Goal: Information Seeking & Learning: Learn about a topic

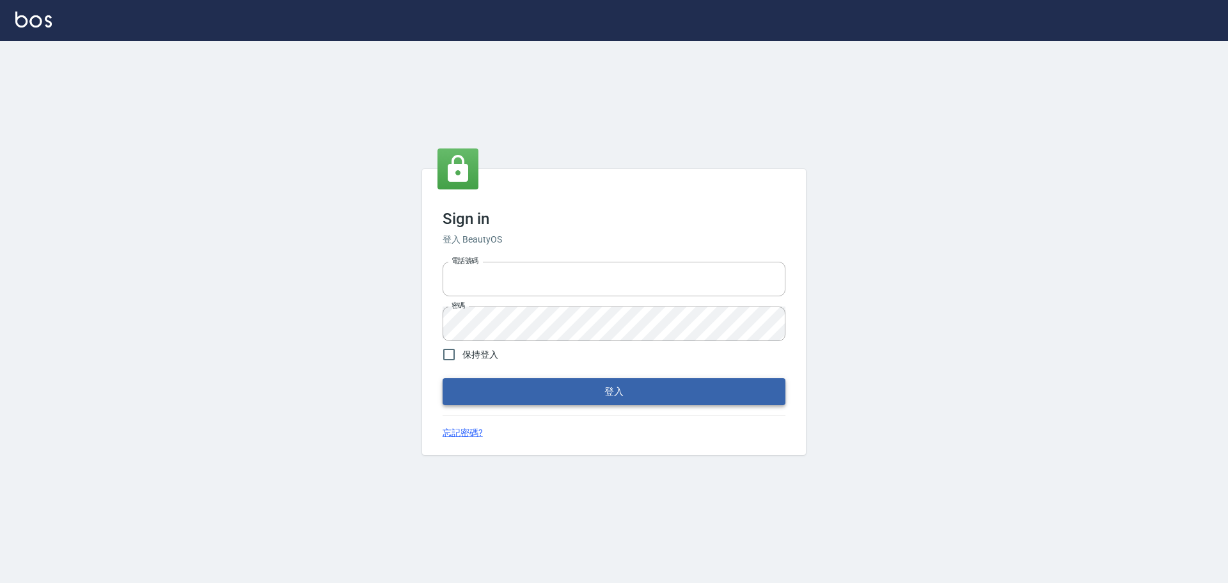
type input "0976821822"
click at [519, 390] on button "登入" at bounding box center [614, 391] width 343 height 27
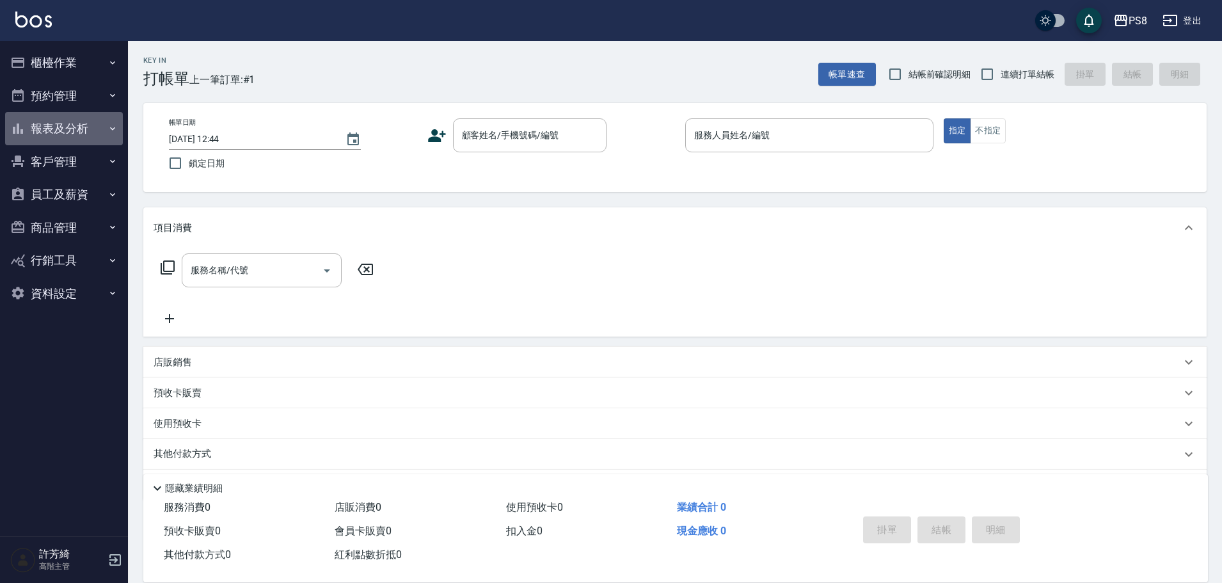
click at [88, 125] on button "報表及分析" at bounding box center [64, 128] width 118 height 33
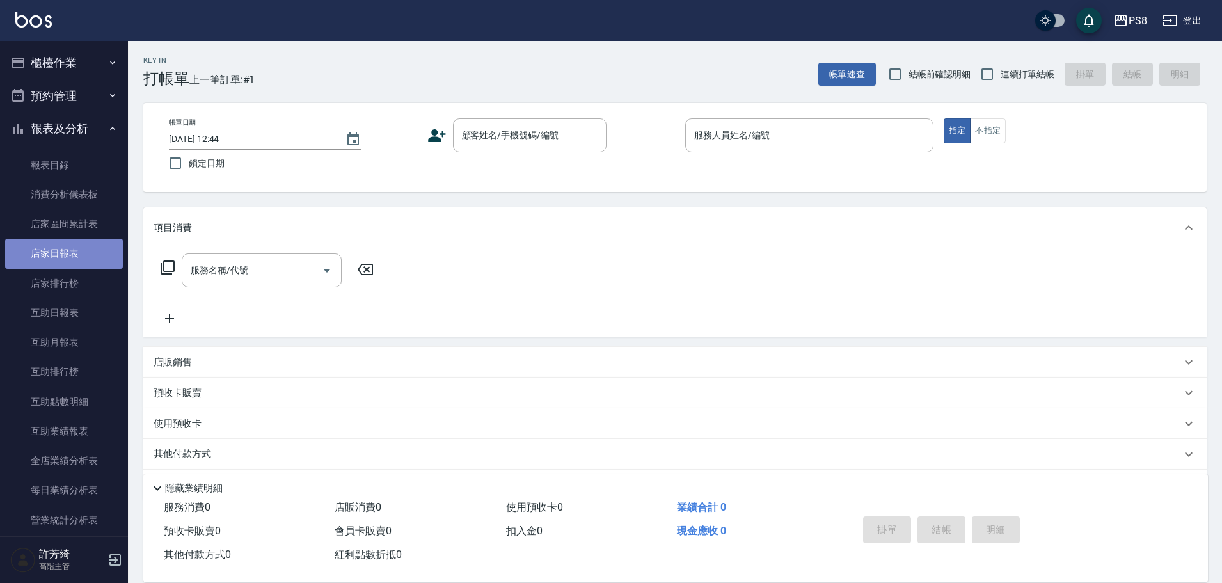
click at [67, 252] on link "店家日報表" at bounding box center [64, 253] width 118 height 29
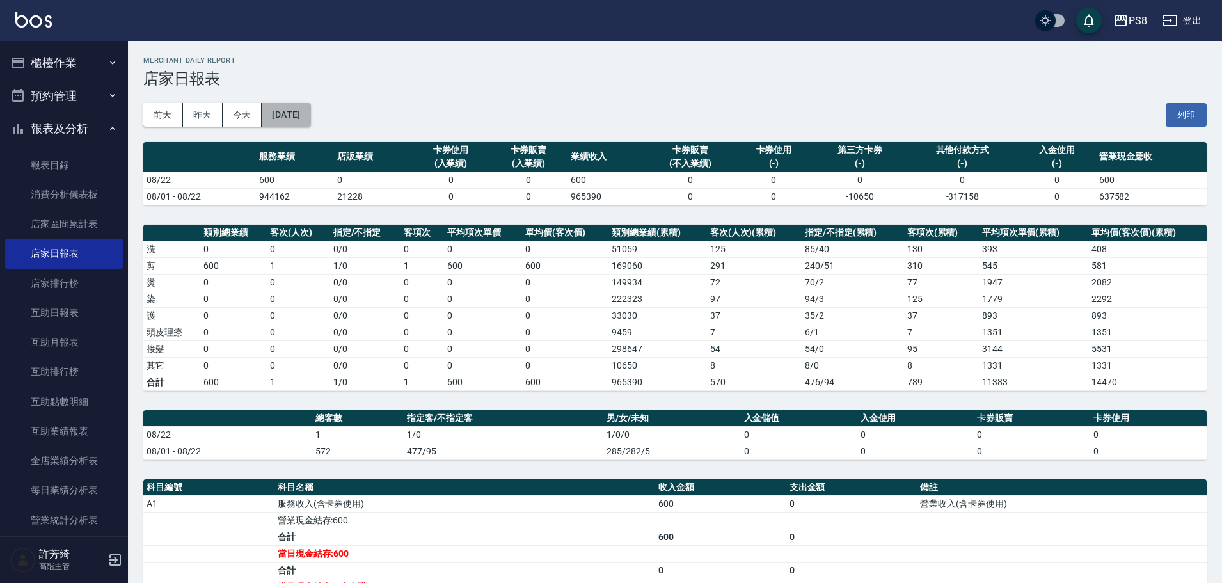
click at [298, 117] on button "[DATE]" at bounding box center [286, 115] width 49 height 24
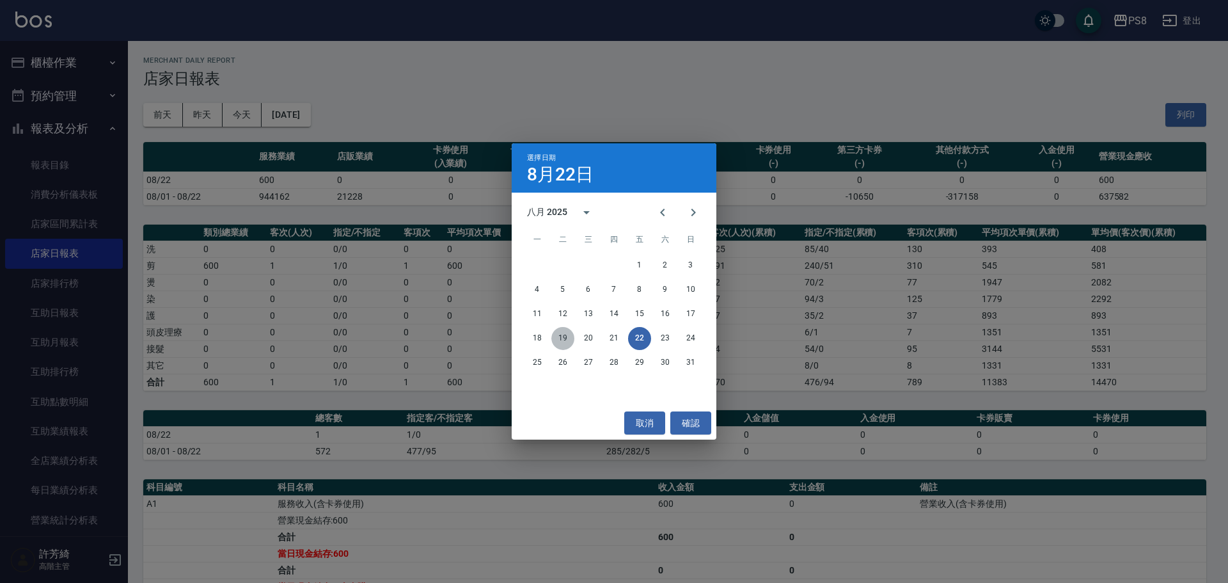
click at [568, 330] on button "19" at bounding box center [562, 338] width 23 height 23
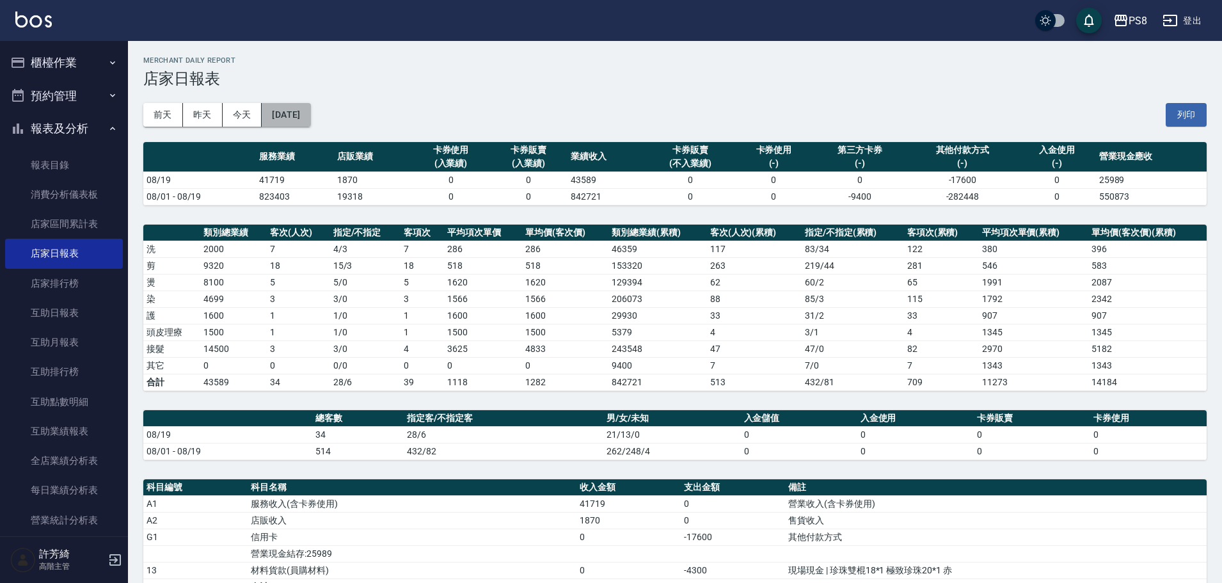
click at [310, 118] on button "[DATE]" at bounding box center [286, 115] width 49 height 24
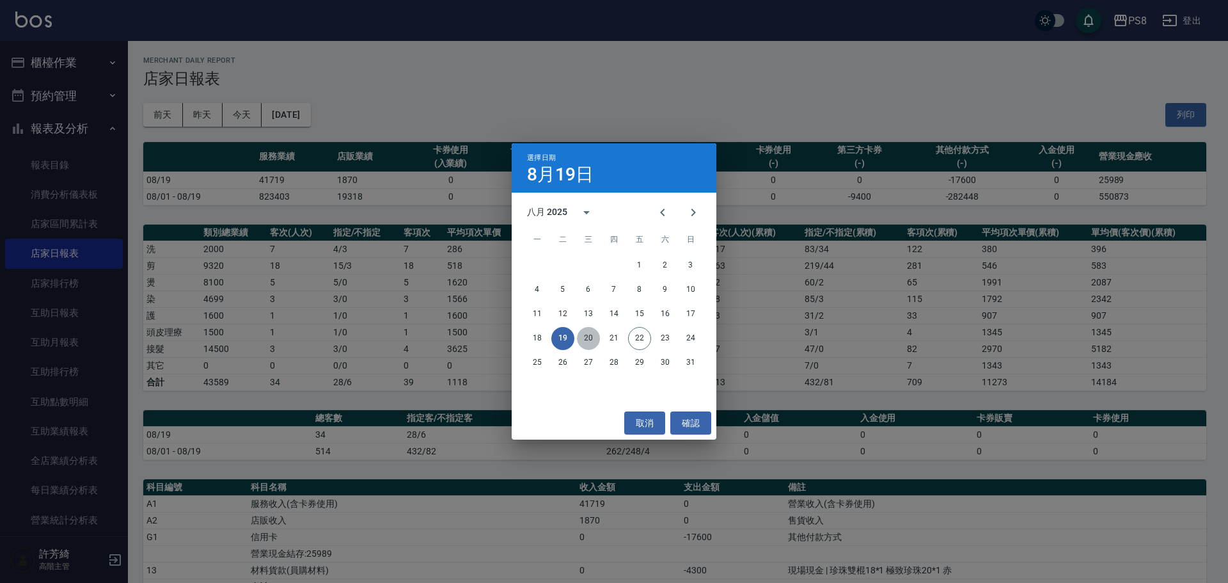
click at [586, 338] on button "20" at bounding box center [588, 338] width 23 height 23
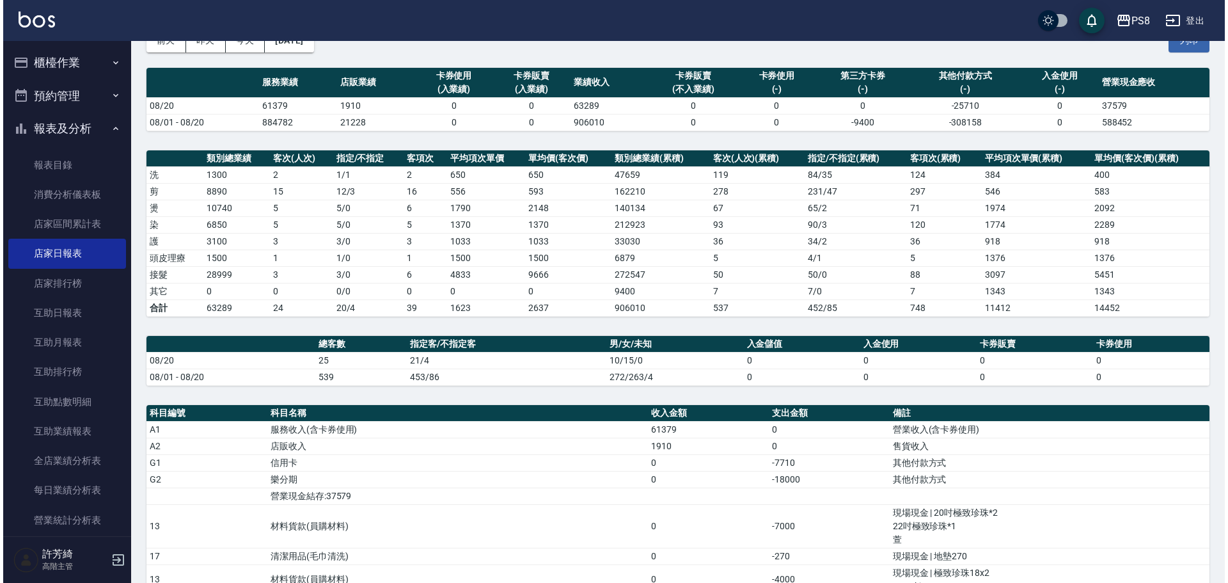
scroll to position [64, 0]
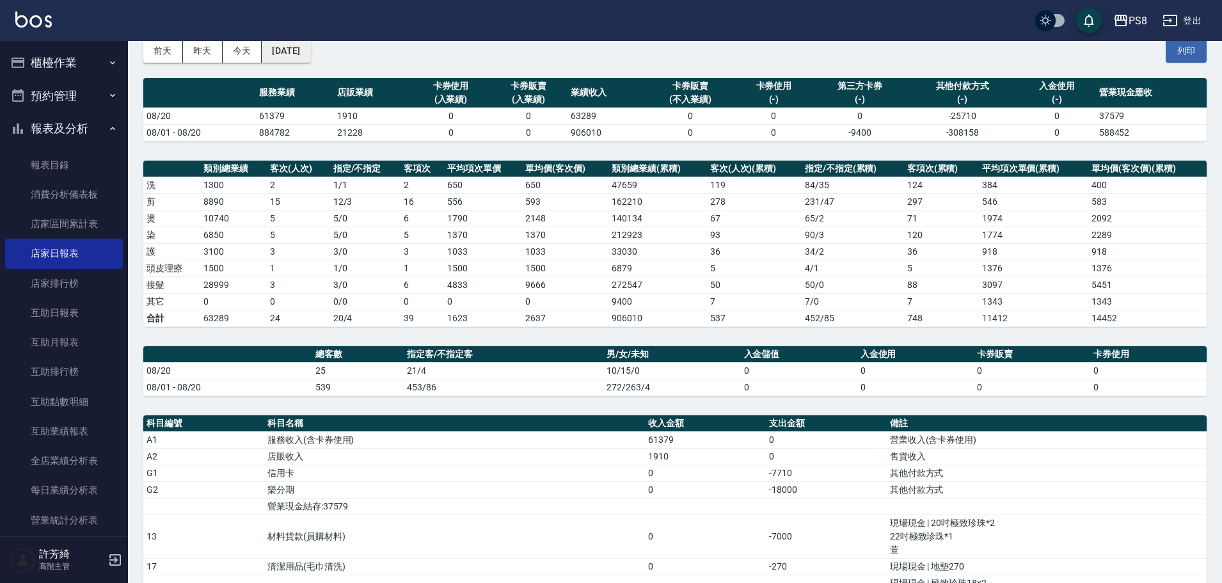
click at [296, 46] on button "[DATE]" at bounding box center [286, 51] width 49 height 24
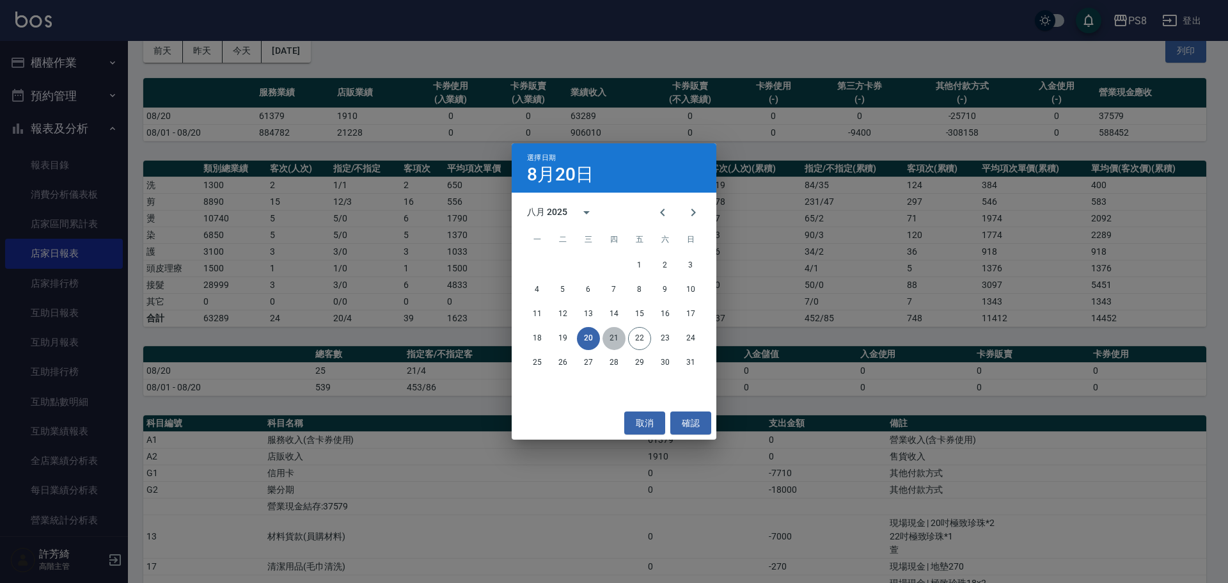
click at [612, 339] on button "21" at bounding box center [614, 338] width 23 height 23
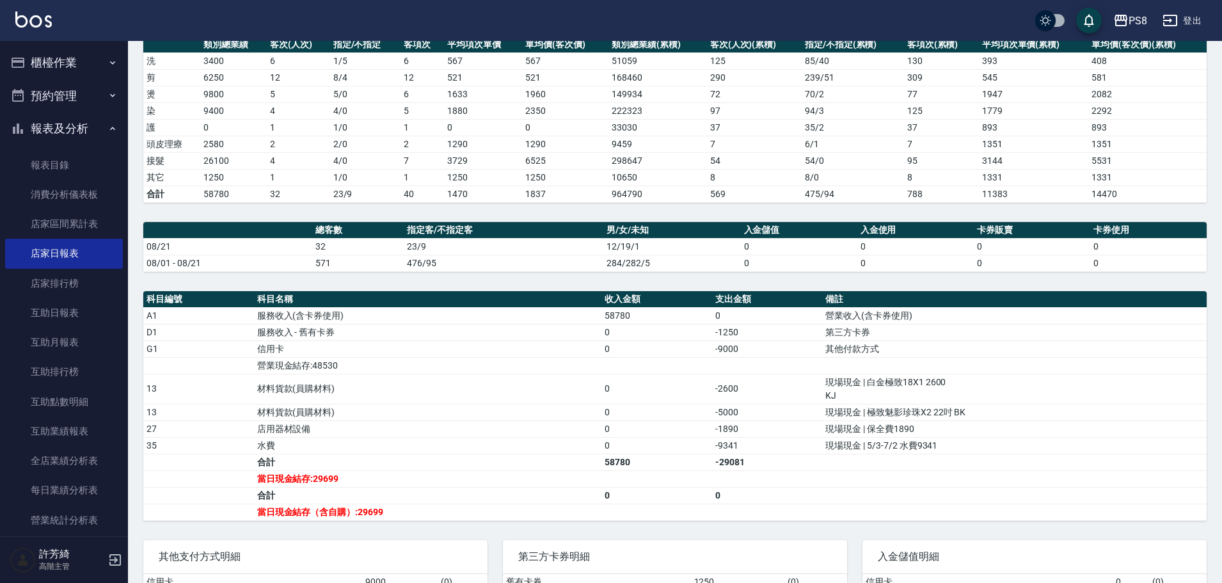
scroll to position [192, 0]
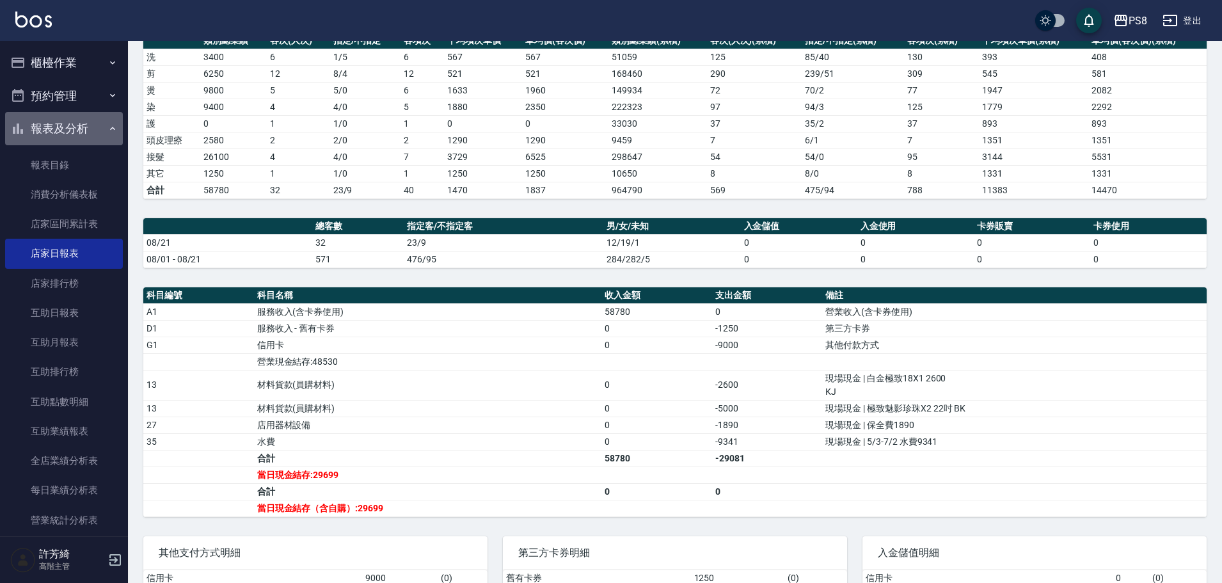
click at [73, 118] on button "報表及分析" at bounding box center [64, 128] width 118 height 33
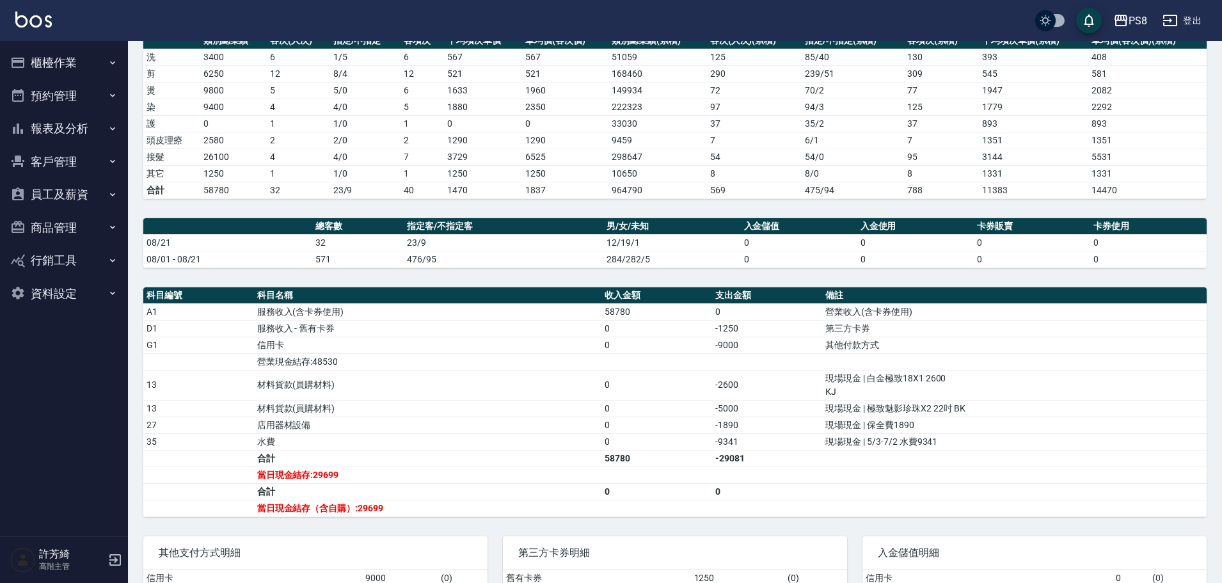
click at [71, 126] on button "報表及分析" at bounding box center [64, 128] width 118 height 33
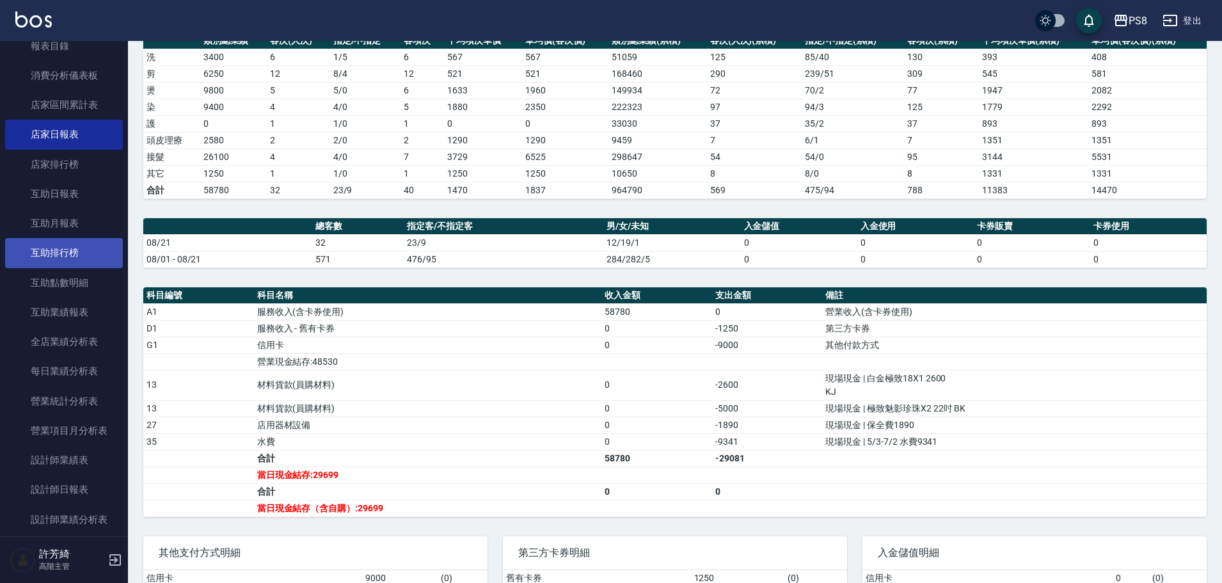
scroll to position [0, 0]
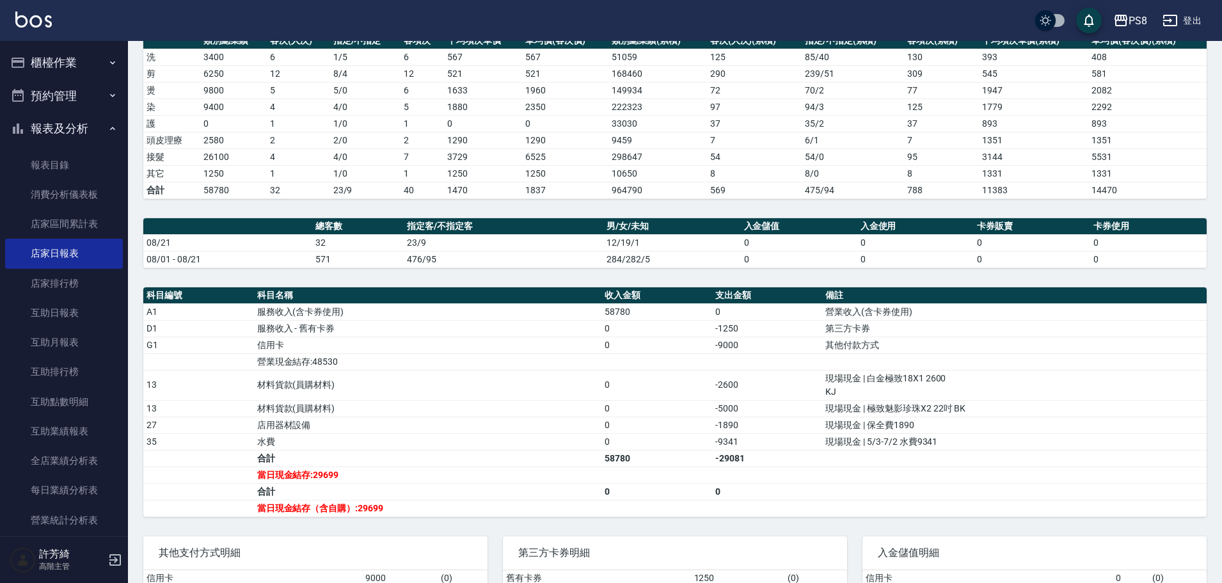
click at [74, 63] on button "櫃檯作業" at bounding box center [64, 62] width 118 height 33
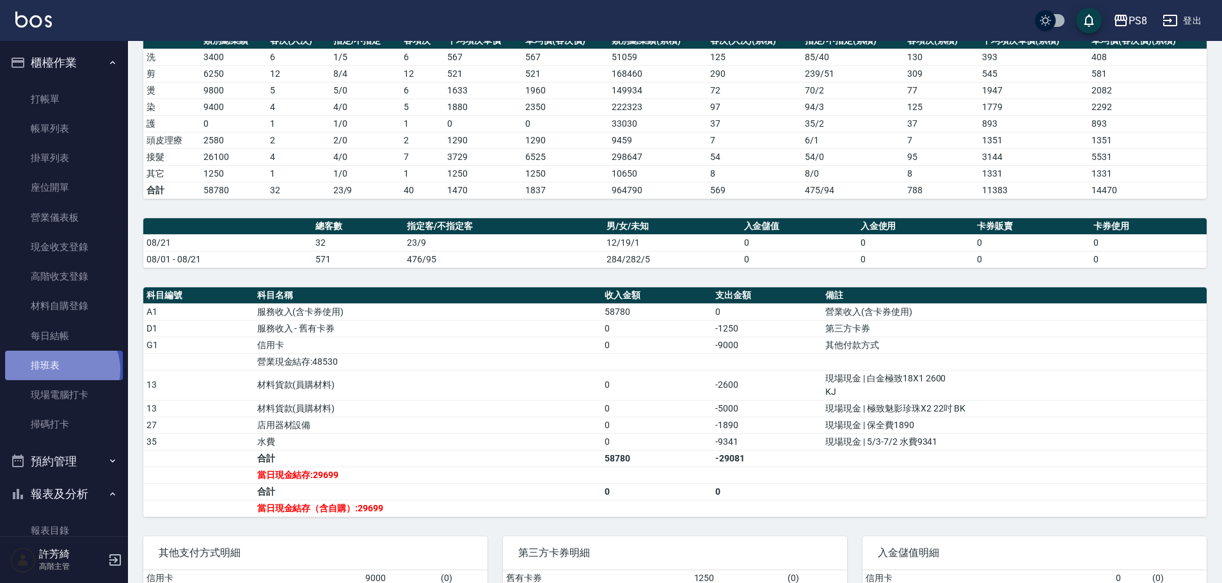
click at [59, 370] on link "排班表" at bounding box center [64, 365] width 118 height 29
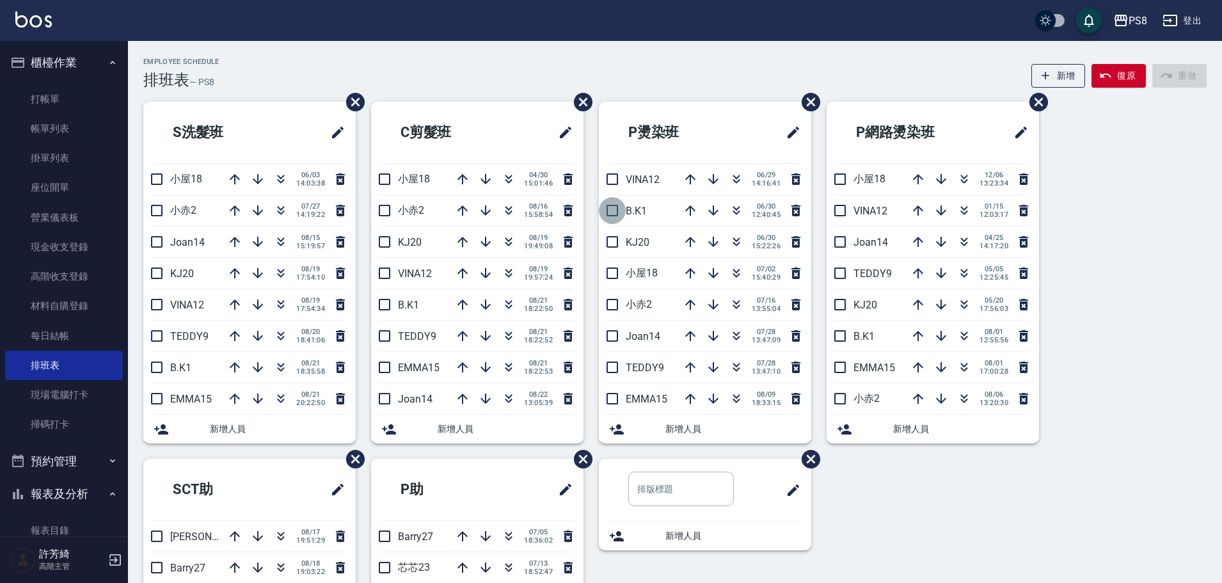
click at [601, 221] on input "checkbox" at bounding box center [612, 210] width 27 height 27
checkbox input "true"
click at [1125, 13] on icon "button" at bounding box center [1120, 20] width 15 height 15
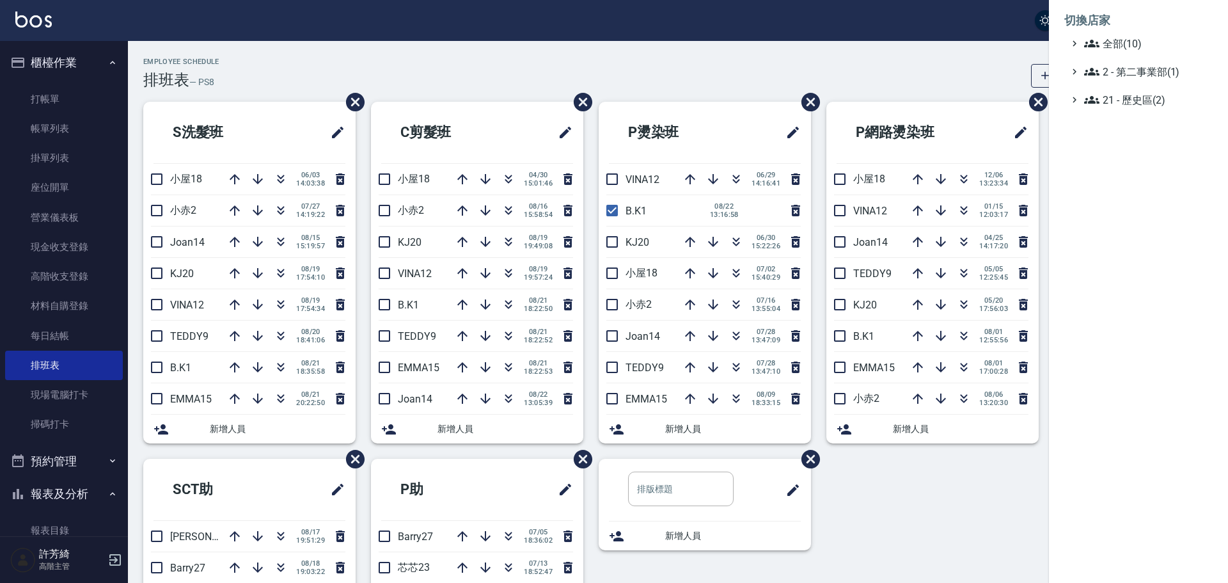
drag, startPoint x: 1124, startPoint y: 40, endPoint x: 1123, endPoint y: 52, distance: 12.2
click at [1124, 42] on span "全部(10)" at bounding box center [1145, 43] width 123 height 15
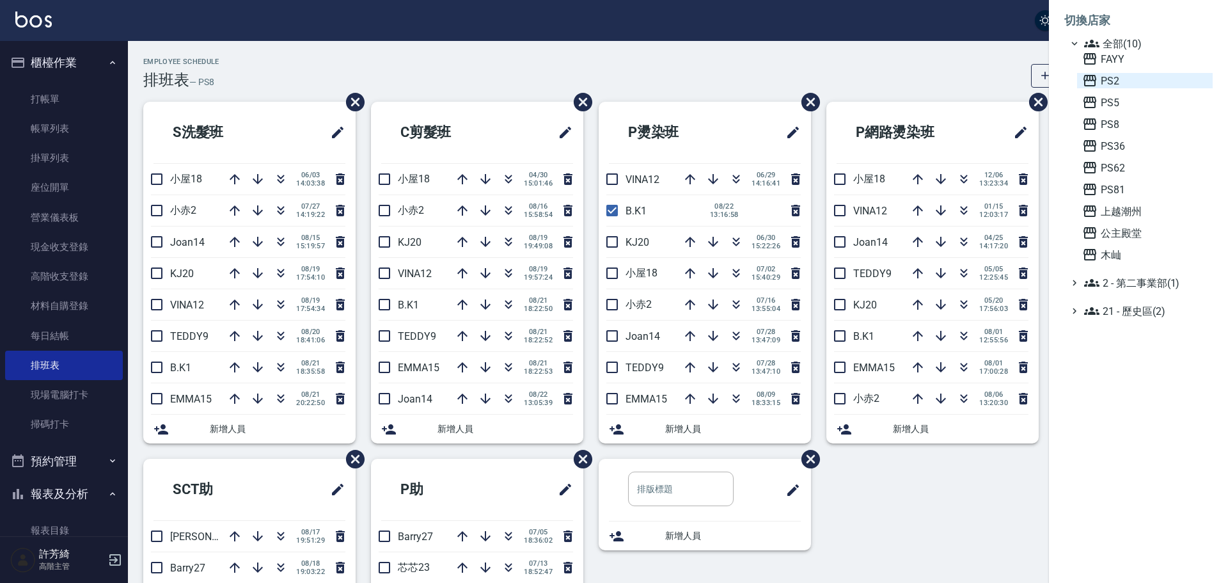
click at [1116, 78] on span "PS2" at bounding box center [1144, 80] width 125 height 15
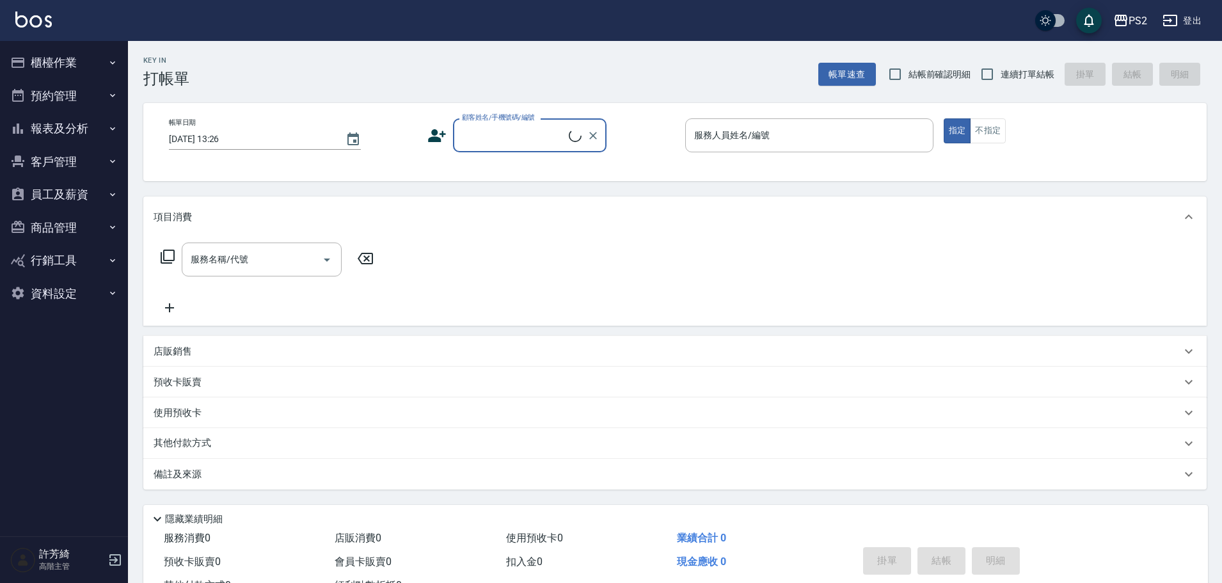
click at [64, 184] on button "員工及薪資" at bounding box center [64, 194] width 118 height 33
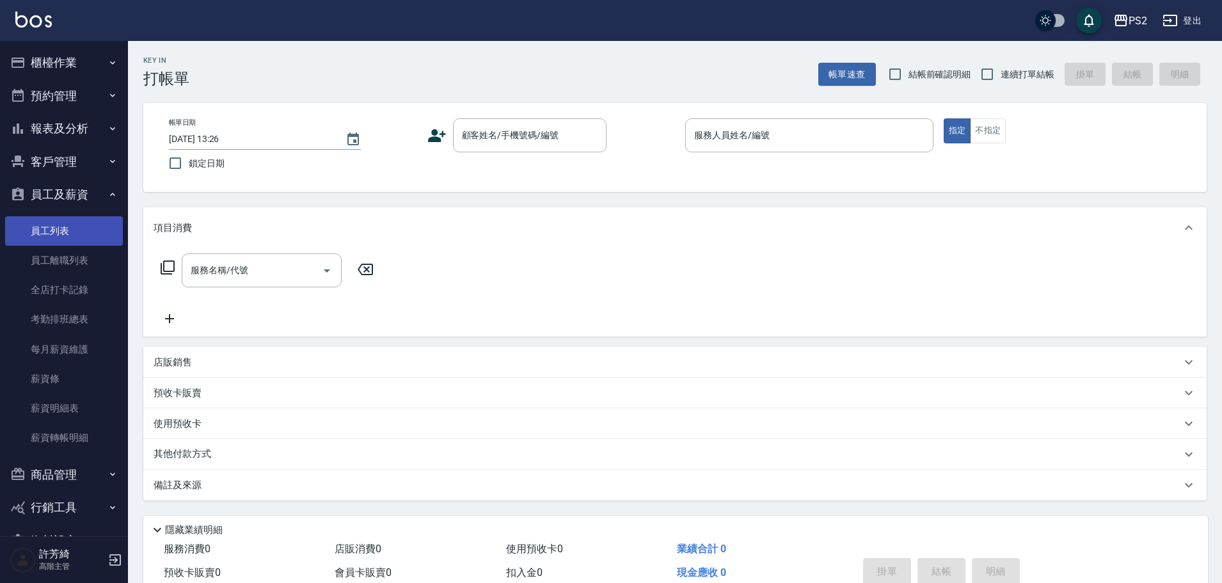
click at [58, 240] on link "員工列表" at bounding box center [64, 230] width 118 height 29
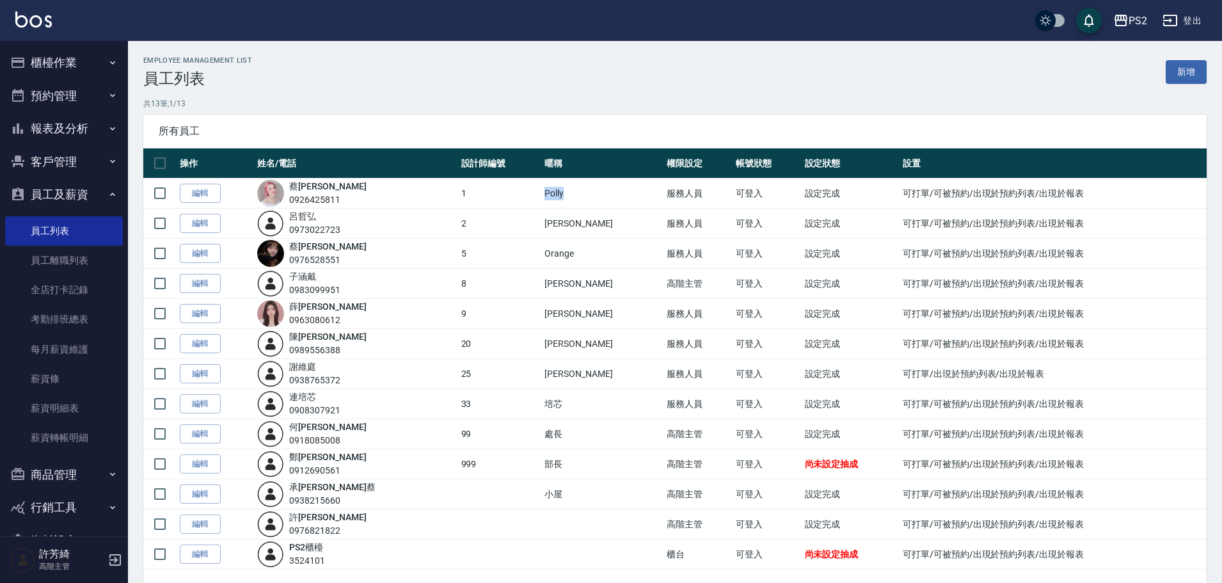
drag, startPoint x: 525, startPoint y: 192, endPoint x: 548, endPoint y: 187, distance: 23.6
click at [548, 187] on td "Polly" at bounding box center [602, 193] width 122 height 30
copy td "Polly"
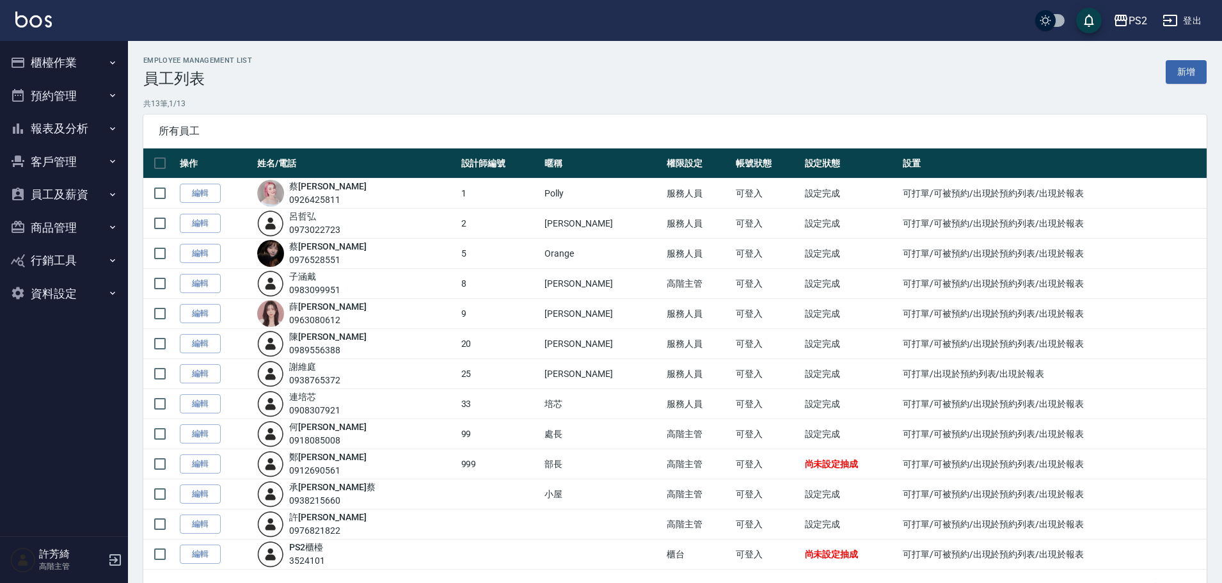
click at [36, 20] on img at bounding box center [33, 20] width 36 height 16
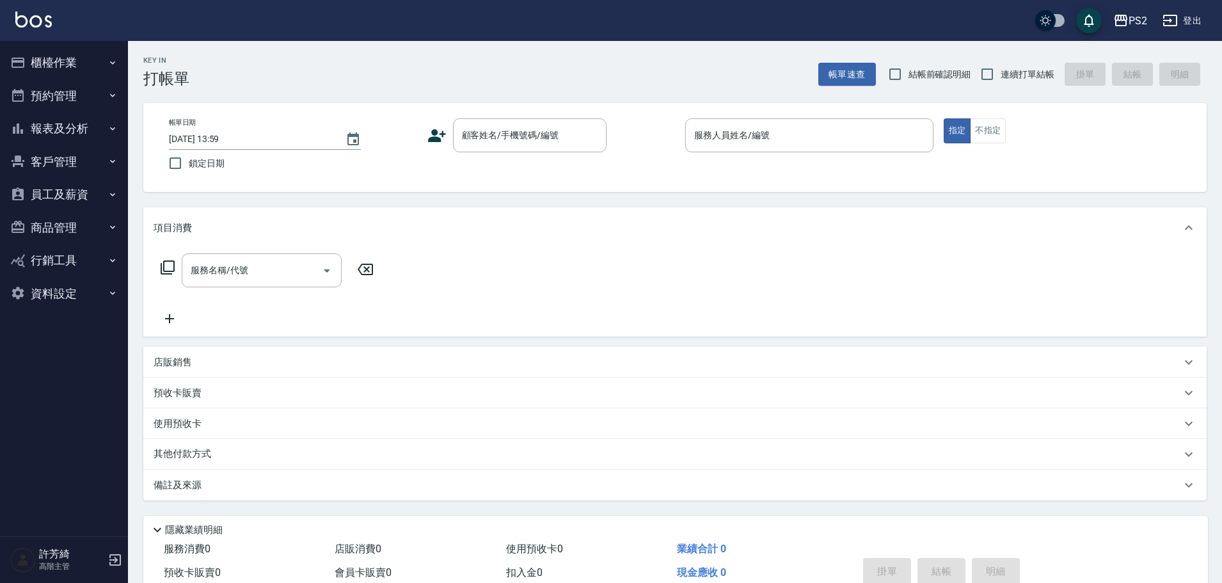
click at [1116, 491] on div "備註及來源" at bounding box center [667, 485] width 1027 height 13
